Goal: Information Seeking & Learning: Learn about a topic

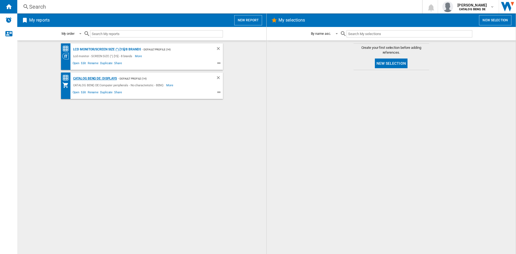
click at [100, 77] on div "CATALOG BENQ DE: displays" at bounding box center [94, 78] width 45 height 7
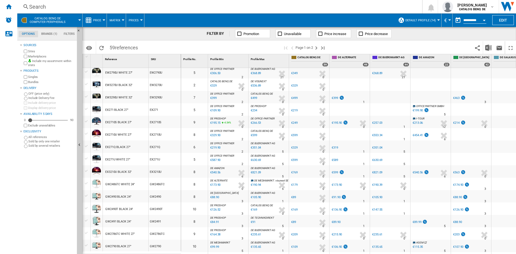
scroll to position [162, 0]
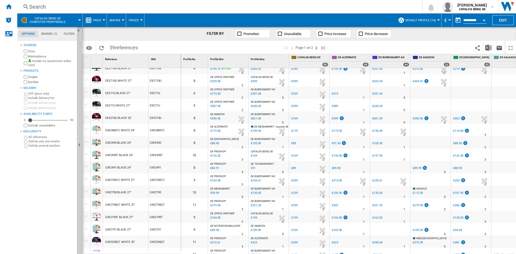
click at [114, 19] on span "Matrix" at bounding box center [115, 21] width 11 height 4
click at [137, 21] on md-backdrop at bounding box center [258, 127] width 516 height 254
click at [138, 21] on span "Prices" at bounding box center [134, 21] width 10 height 4
click at [99, 21] on md-backdrop at bounding box center [258, 127] width 516 height 254
click at [101, 19] on span "Price" at bounding box center [97, 21] width 8 height 4
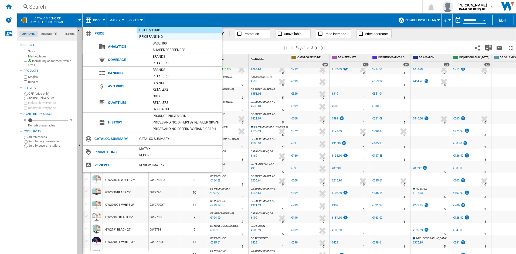
click at [159, 37] on div "Price Ranking" at bounding box center [180, 36] width 86 height 5
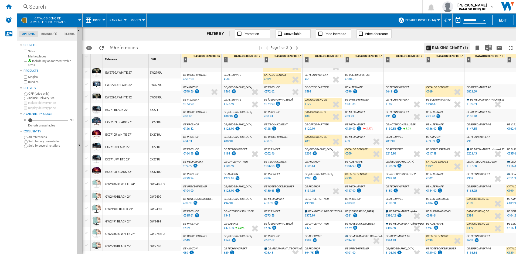
scroll to position [189, 0]
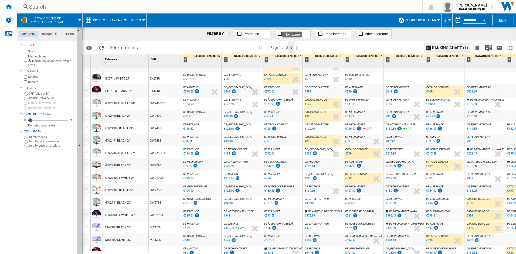
click at [292, 47] on ng-md-icon "Next page" at bounding box center [291, 48] width 6 height 6
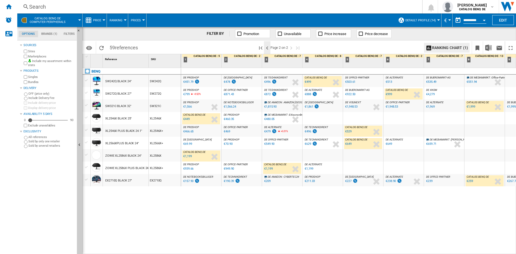
click at [268, 46] on ng-md-icon ">Previous page" at bounding box center [267, 48] width 6 height 6
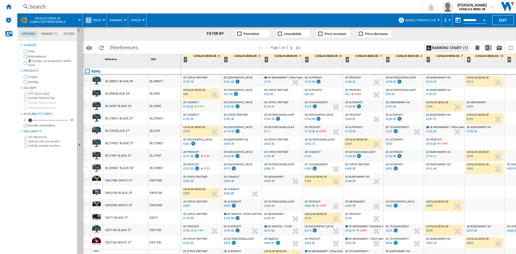
click at [48, 32] on md-tab-item "Brands (1)" at bounding box center [49, 34] width 22 height 6
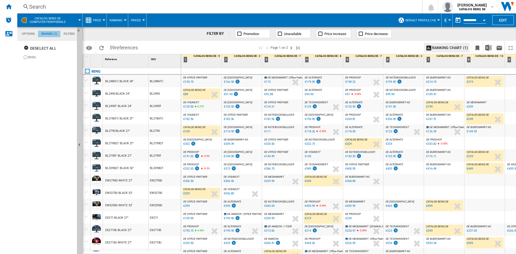
scroll to position [21, 0]
click at [70, 32] on md-tab-item "Filters" at bounding box center [69, 34] width 18 height 6
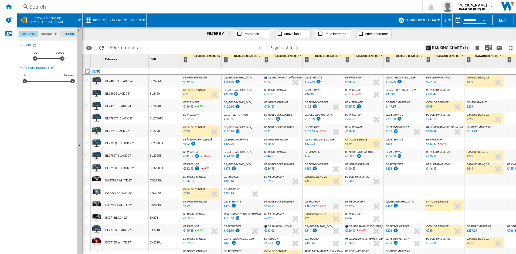
click at [25, 34] on md-tab-item "Options" at bounding box center [28, 34] width 19 height 6
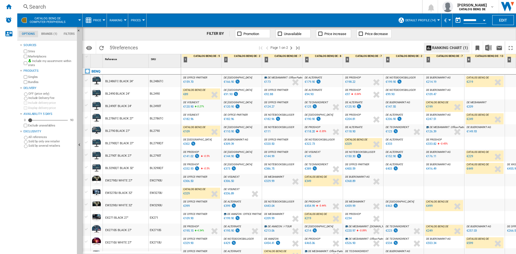
click at [118, 19] on span "Ranking" at bounding box center [116, 21] width 13 height 4
click at [117, 46] on span "Ranking" at bounding box center [118, 46] width 15 height 5
click at [116, 21] on span "Ranking" at bounding box center [116, 21] width 13 height 4
click at [114, 35] on span "Matrix" at bounding box center [117, 33] width 12 height 5
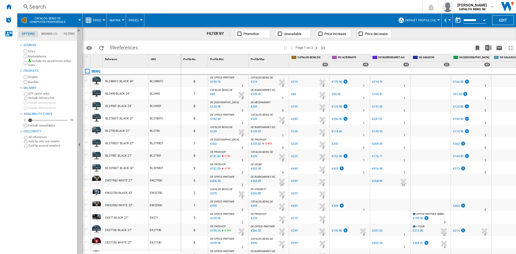
click at [98, 22] on button "Price" at bounding box center [98, 19] width 11 height 13
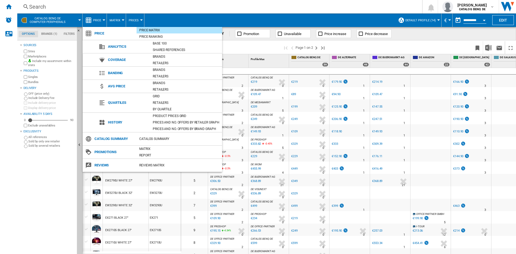
click at [99, 21] on md-backdrop at bounding box center [258, 127] width 516 height 254
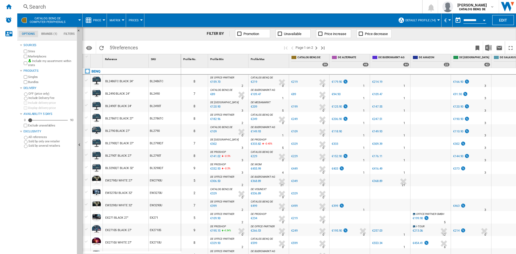
click at [99, 21] on span "Price" at bounding box center [97, 21] width 8 height 4
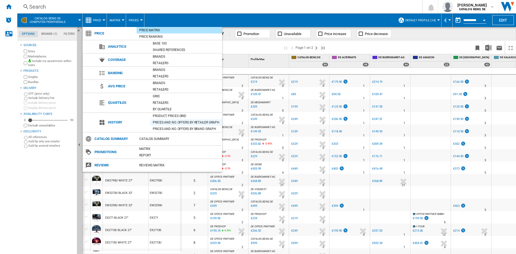
click at [182, 123] on div "Prices and No. offers by retailer graph" at bounding box center [186, 122] width 72 height 5
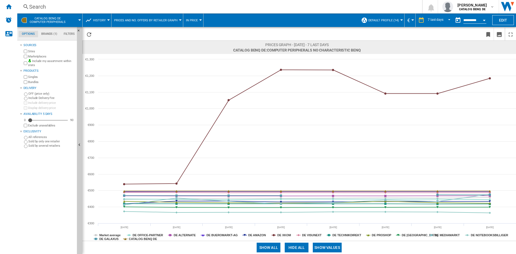
click at [104, 19] on span "History" at bounding box center [99, 21] width 13 height 4
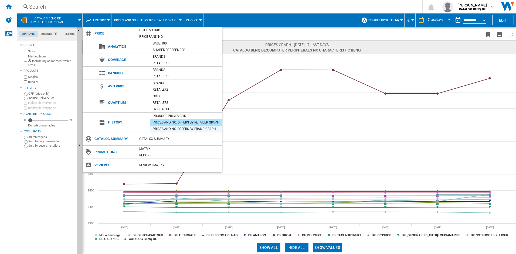
click at [182, 128] on div "Prices and No. offers by brand graph" at bounding box center [186, 128] width 72 height 5
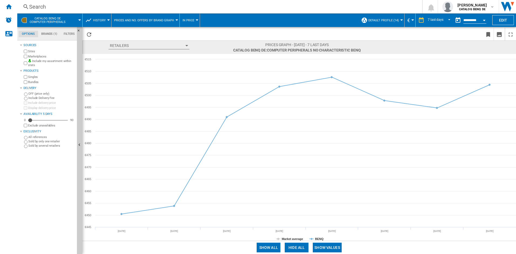
click at [98, 20] on span "History" at bounding box center [99, 21] width 13 height 4
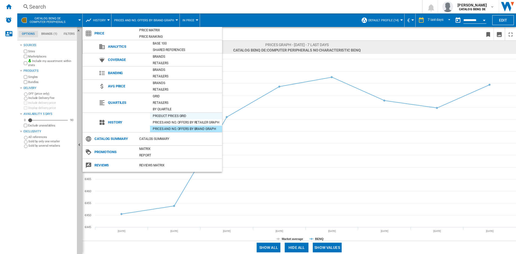
click at [170, 115] on div "Product prices grid" at bounding box center [186, 115] width 72 height 5
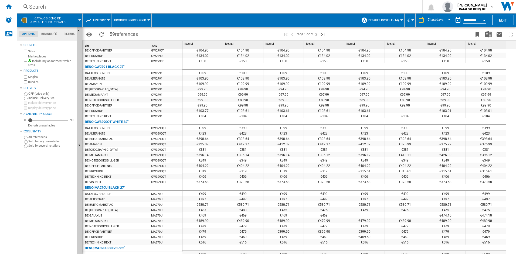
scroll to position [1244, 0]
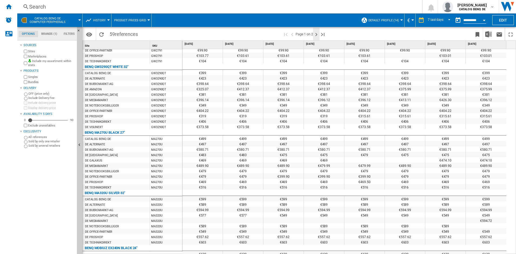
click at [317, 33] on ng-md-icon "Next page" at bounding box center [316, 34] width 6 height 6
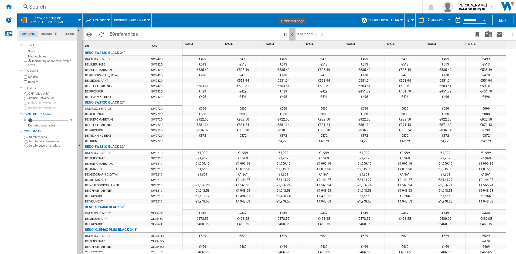
click at [294, 33] on ng-md-icon ">Previous page" at bounding box center [292, 34] width 6 height 6
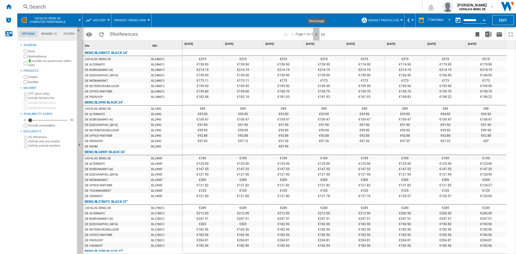
click at [316, 33] on ng-md-icon "Next page" at bounding box center [316, 34] width 6 height 6
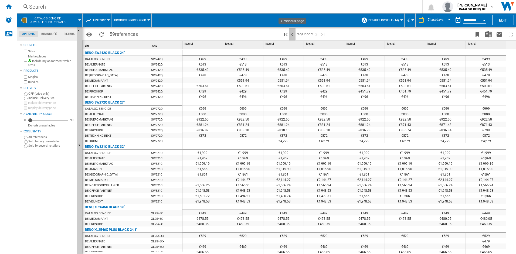
click at [293, 33] on ng-md-icon ">Previous page" at bounding box center [292, 34] width 6 height 6
